Goal: Transaction & Acquisition: Obtain resource

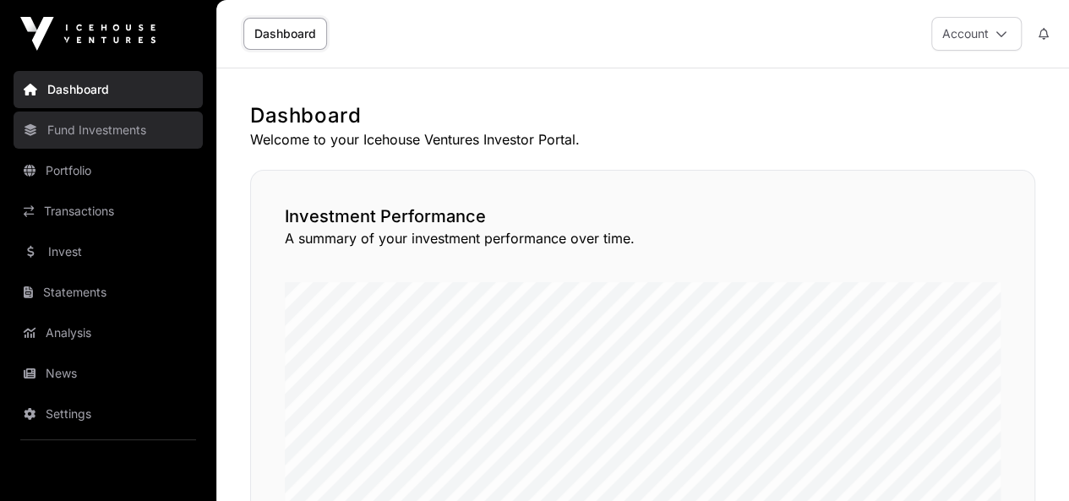
click at [127, 139] on link "Fund Investments" at bounding box center [108, 130] width 189 height 37
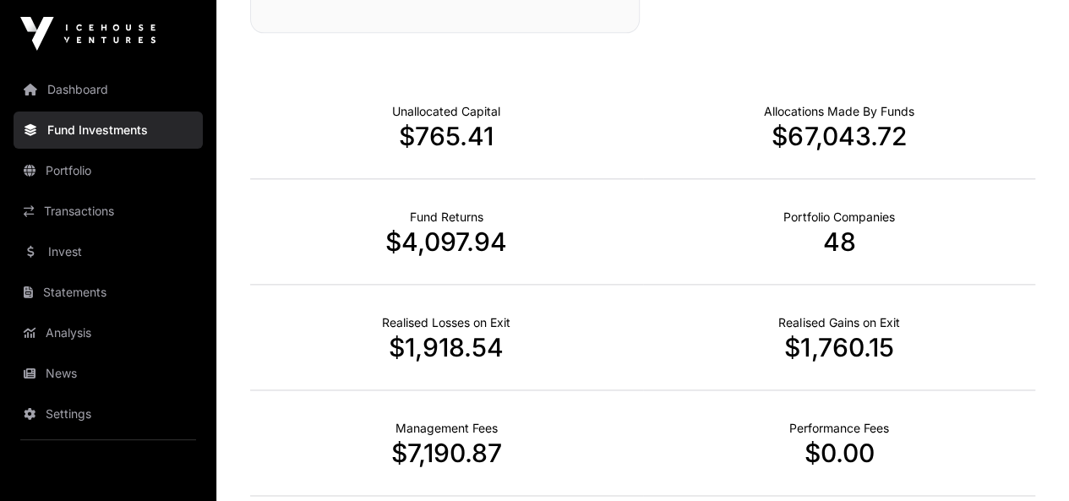
scroll to position [1136, 0]
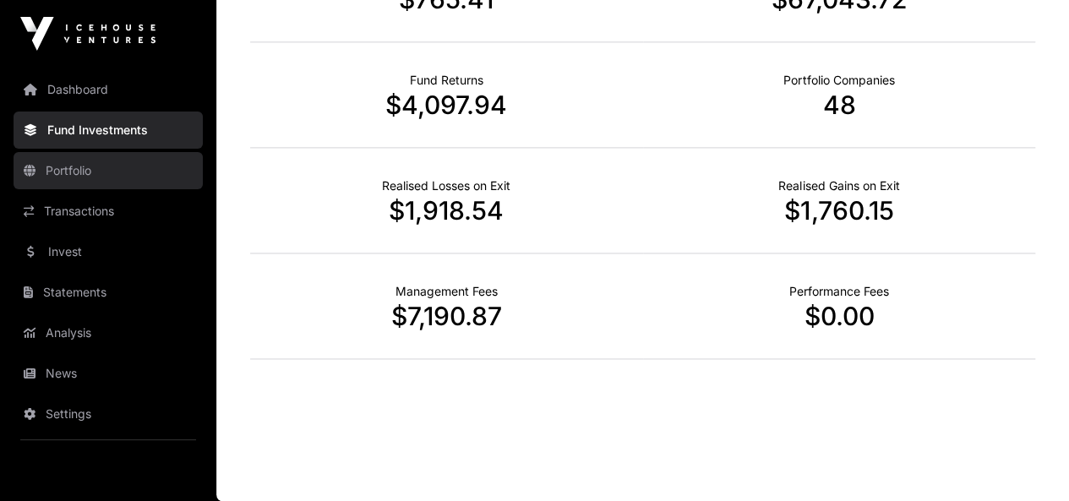
click at [151, 172] on link "Portfolio" at bounding box center [108, 170] width 189 height 37
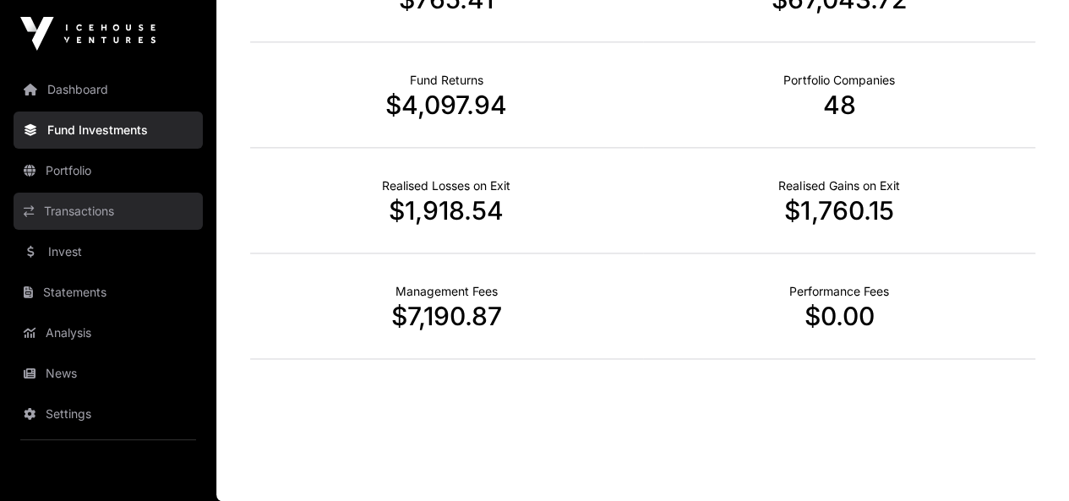
click at [109, 204] on link "Transactions" at bounding box center [108, 211] width 189 height 37
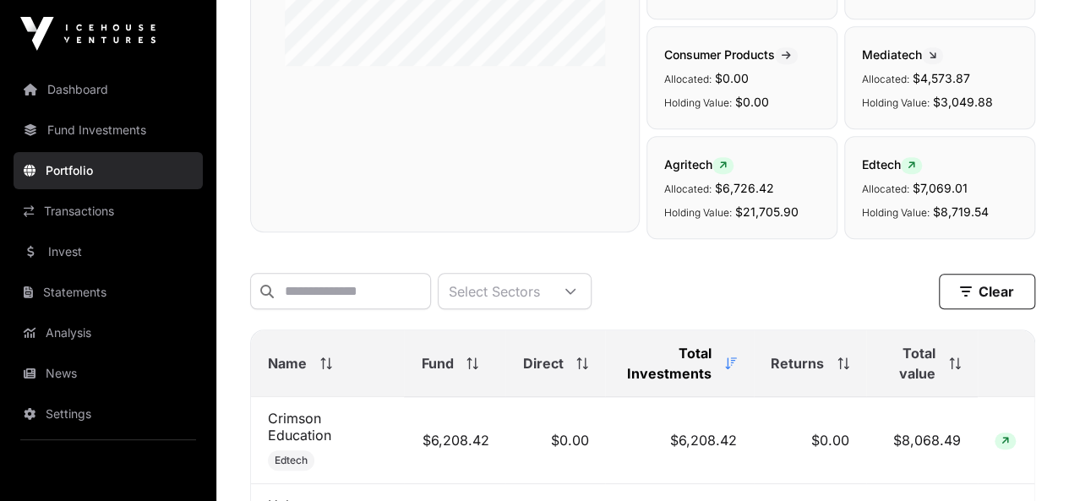
scroll to position [507, 0]
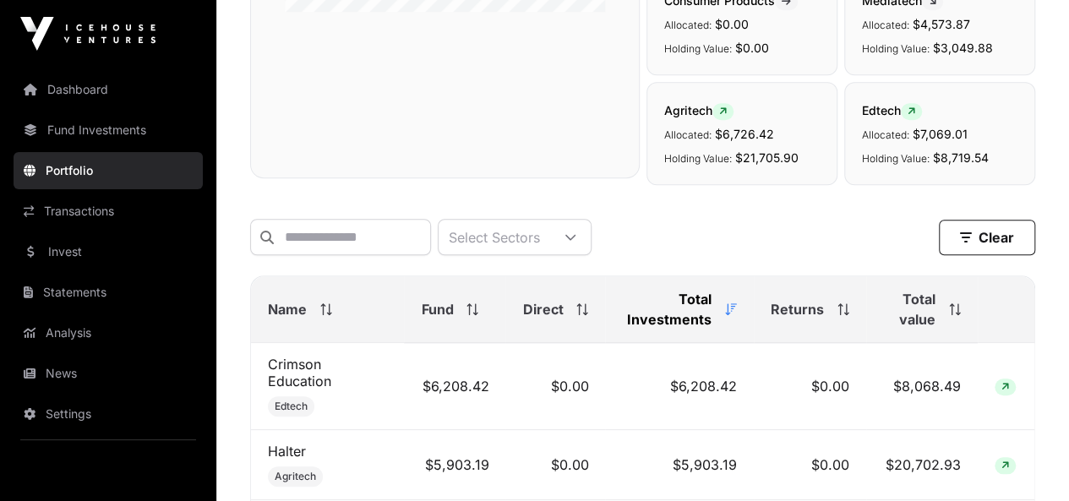
click at [109, 204] on link "Transactions" at bounding box center [108, 211] width 189 height 37
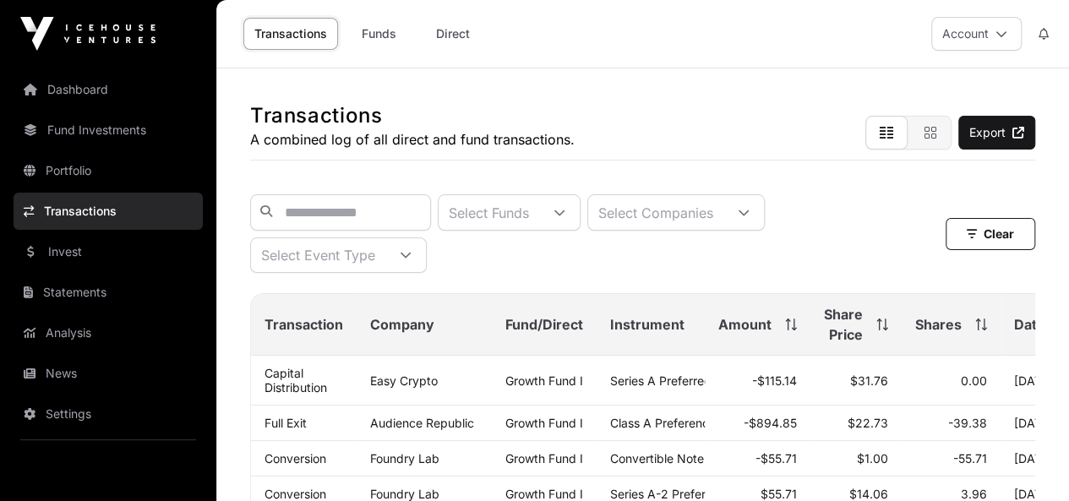
click at [79, 242] on link "Invest" at bounding box center [108, 251] width 189 height 37
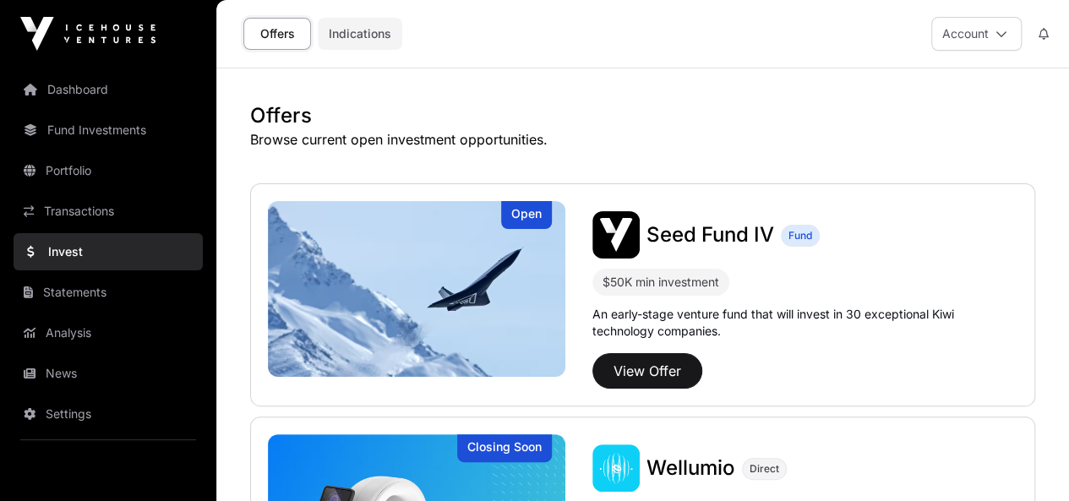
click at [378, 41] on link "Indications" at bounding box center [360, 34] width 84 height 32
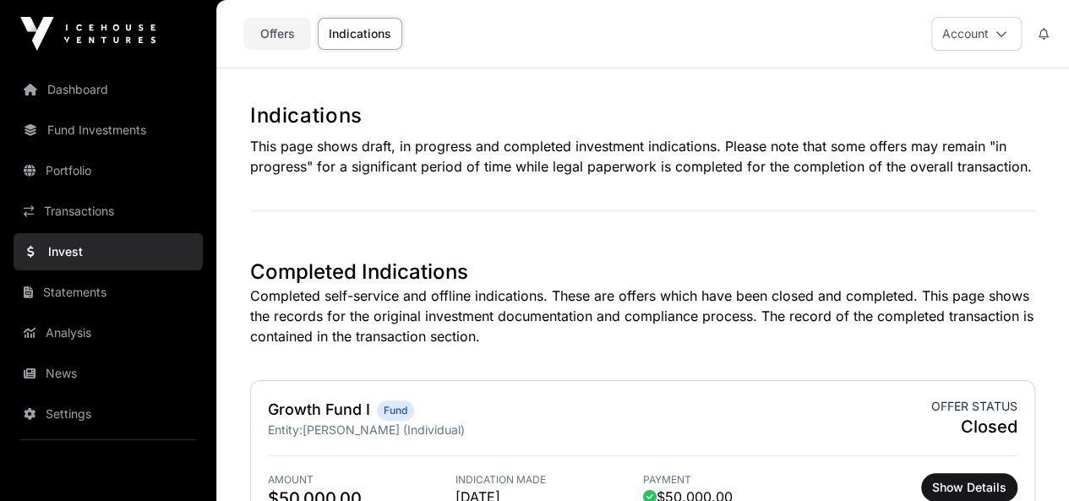
click at [279, 35] on link "Offers" at bounding box center [277, 34] width 68 height 32
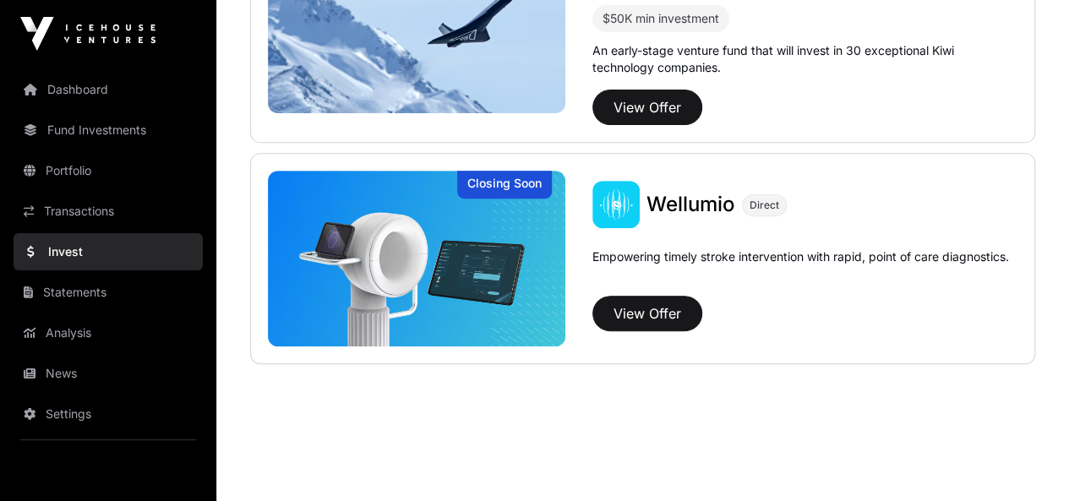
scroll to position [266, 0]
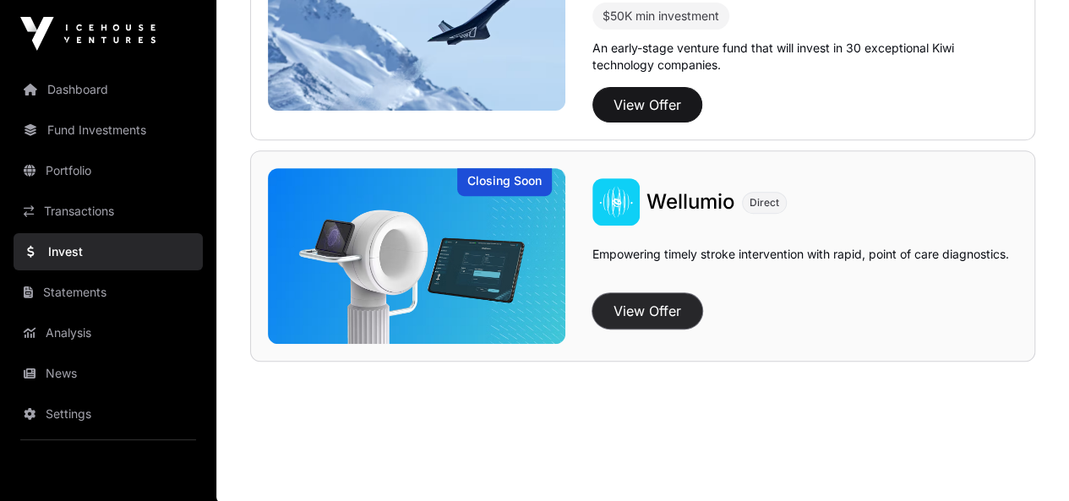
click at [654, 308] on button "View Offer" at bounding box center [647, 310] width 110 height 35
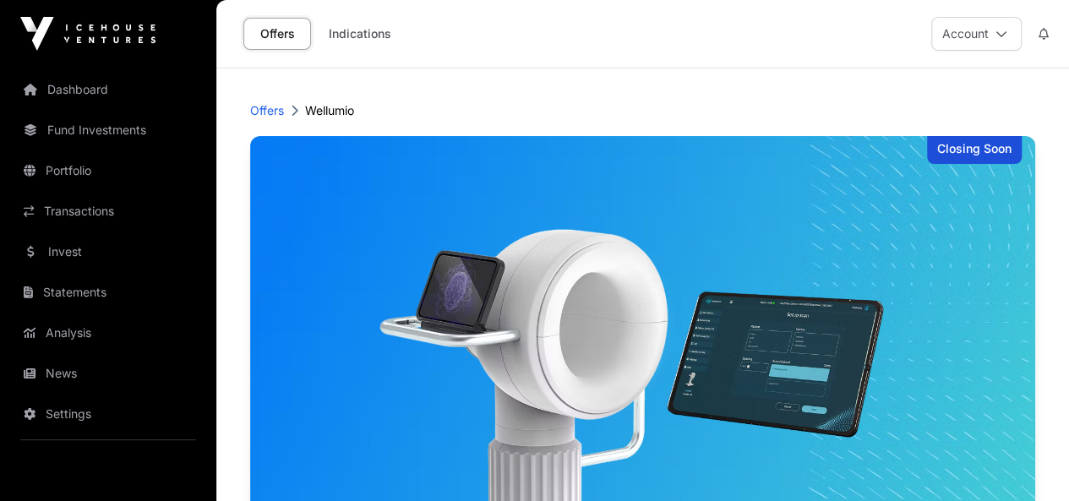
scroll to position [266, 0]
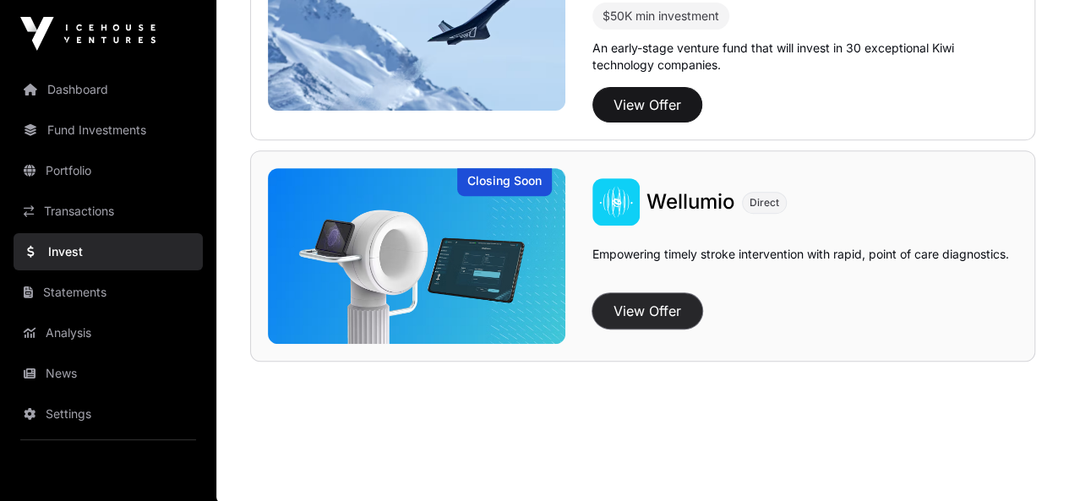
click at [646, 301] on button "View Offer" at bounding box center [647, 310] width 110 height 35
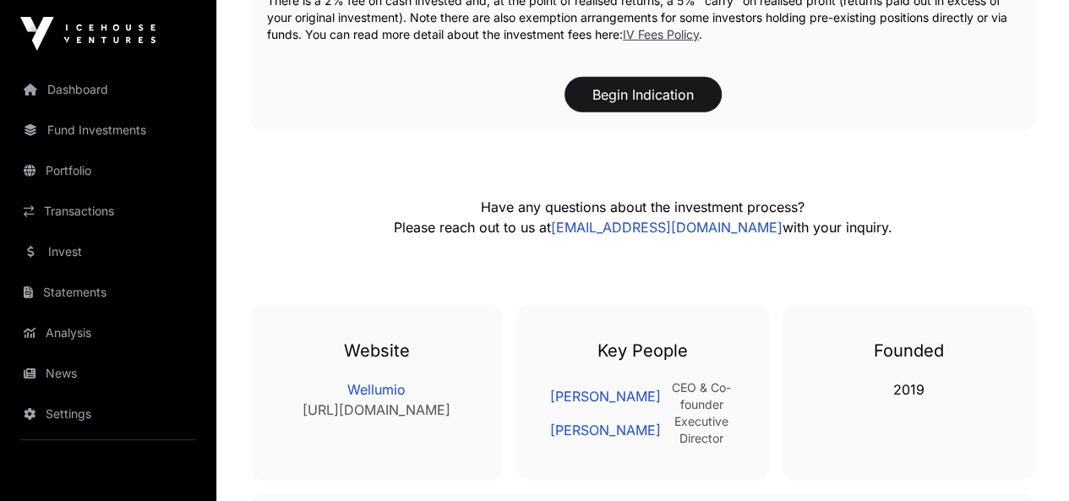
scroll to position [2734, 0]
